Goal: Check status: Check status

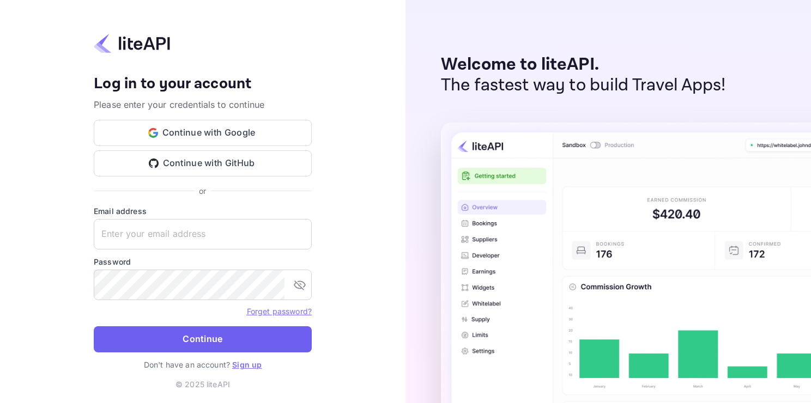
type input "adminpassword_support@yandex-team.ru"
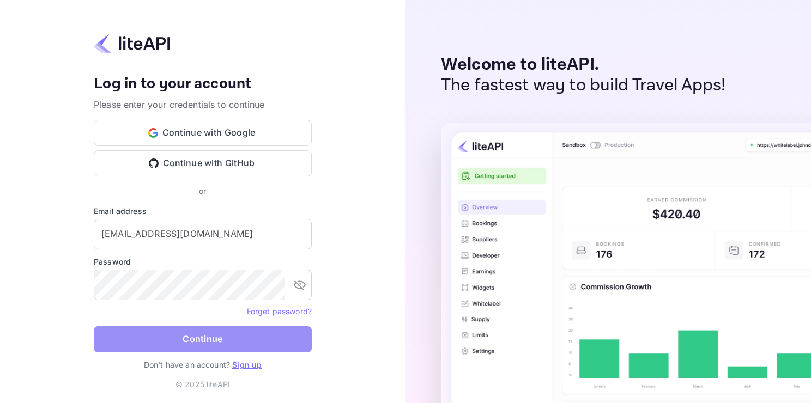
click at [252, 343] on button "Continue" at bounding box center [203, 339] width 218 height 26
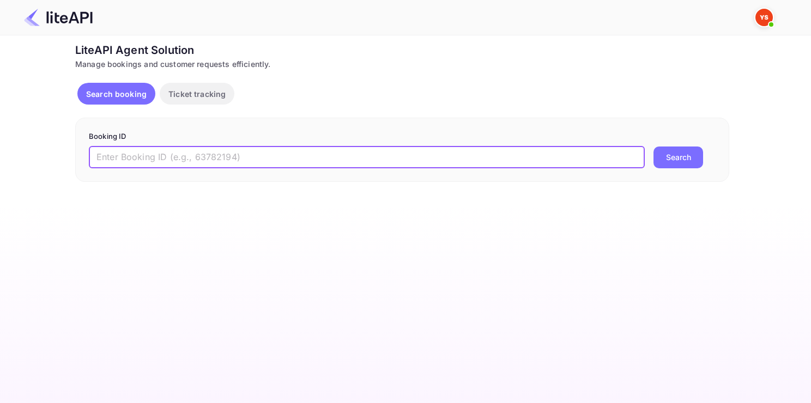
paste input "8659245"
click at [368, 159] on input "8659245" at bounding box center [367, 158] width 556 height 22
type input "8659245"
click at [653, 147] on button "Search" at bounding box center [678, 158] width 50 height 22
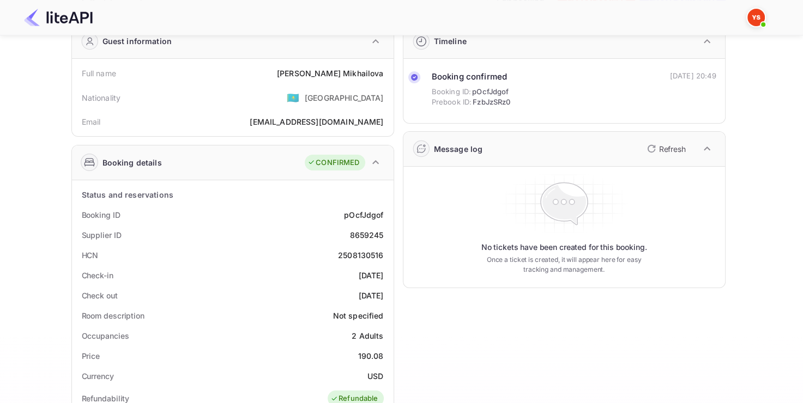
scroll to position [52, 0]
click at [347, 252] on div "2508130516" at bounding box center [361, 254] width 46 height 11
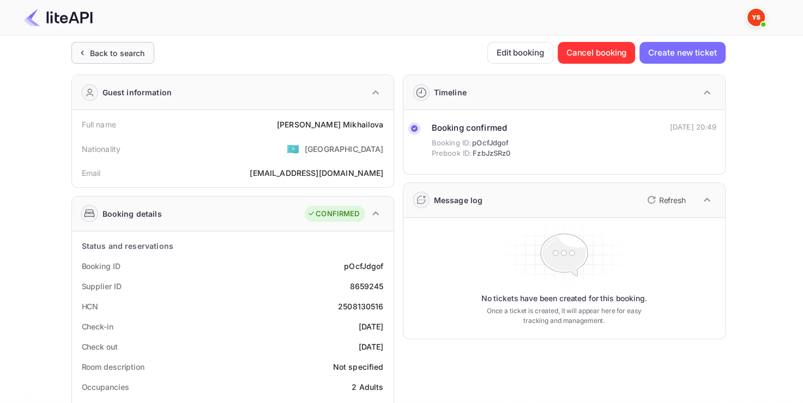
click at [123, 56] on div "Back to search" at bounding box center [117, 52] width 55 height 11
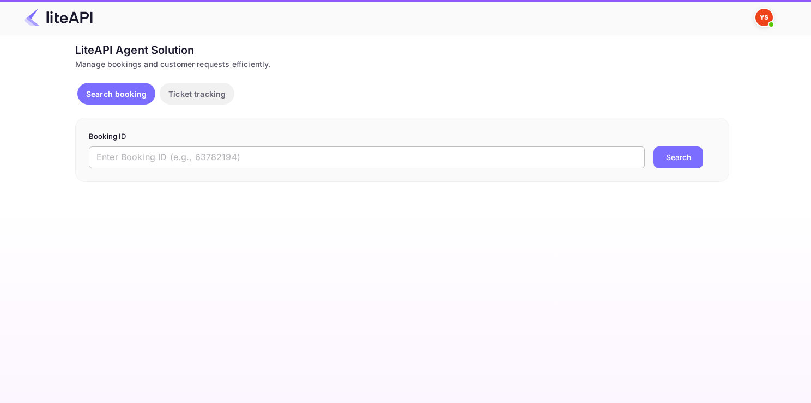
paste input "8534523"
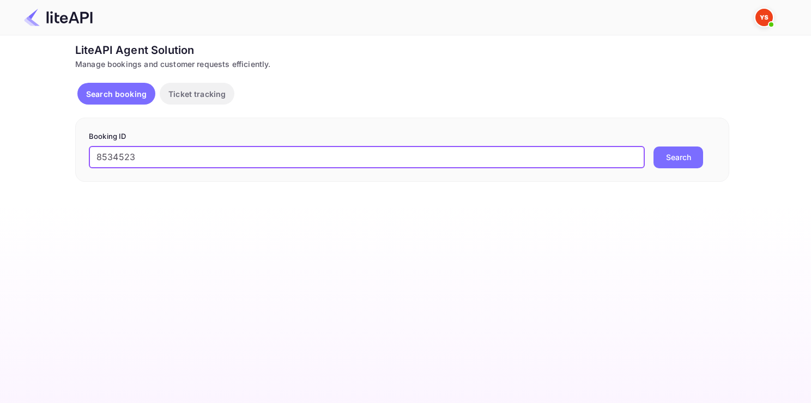
click at [217, 147] on input "8534523" at bounding box center [367, 158] width 556 height 22
type input "8534523"
click at [653, 147] on button "Search" at bounding box center [678, 158] width 50 height 22
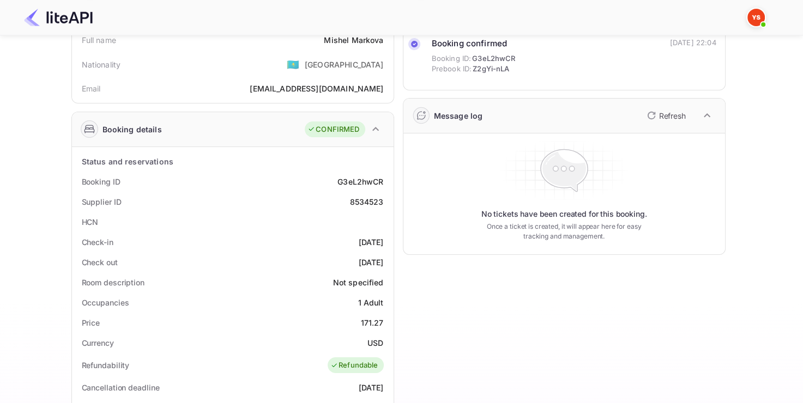
scroll to position [85, 0]
